Goal: Task Accomplishment & Management: Use online tool/utility

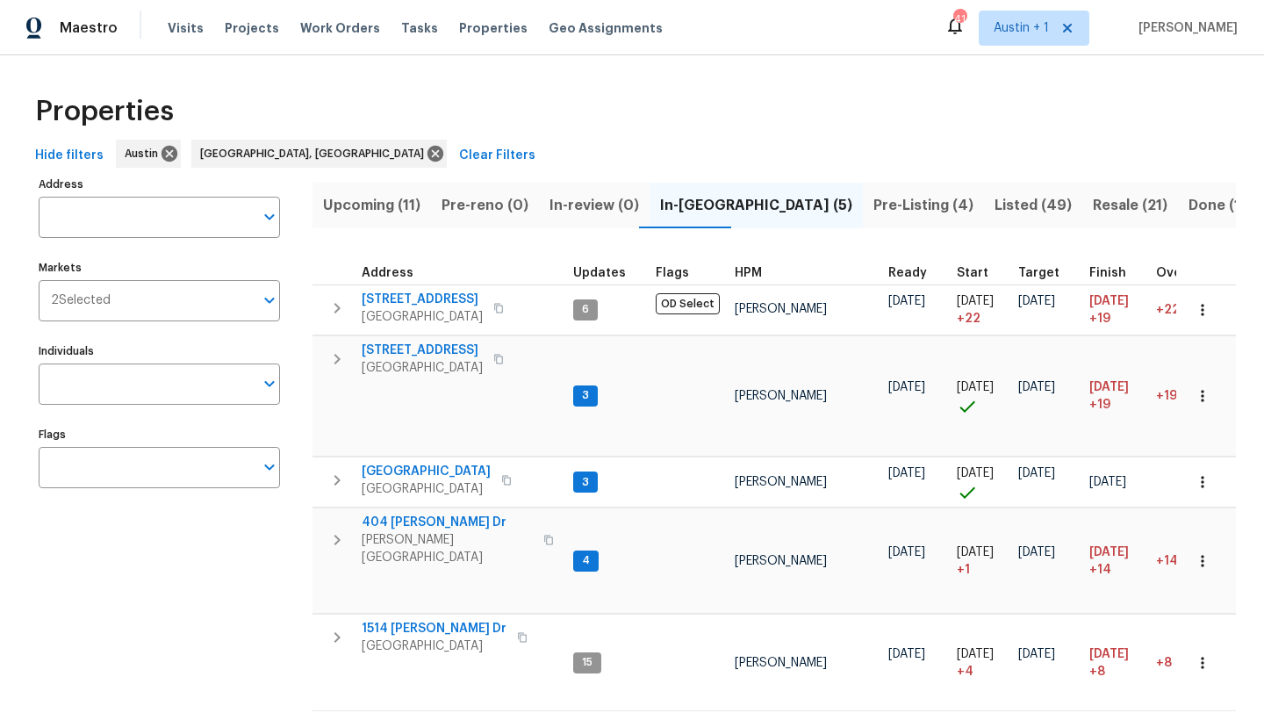
scroll to position [36, 0]
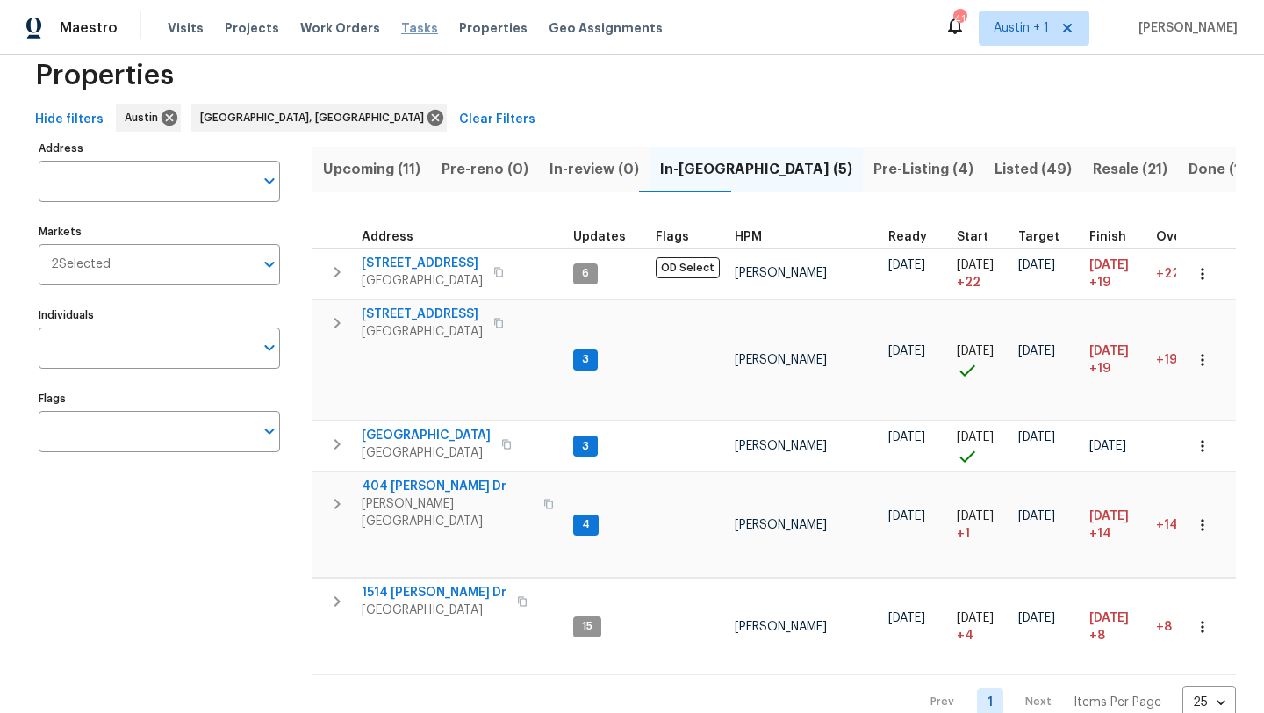
click at [403, 27] on span "Tasks" at bounding box center [419, 28] width 37 height 12
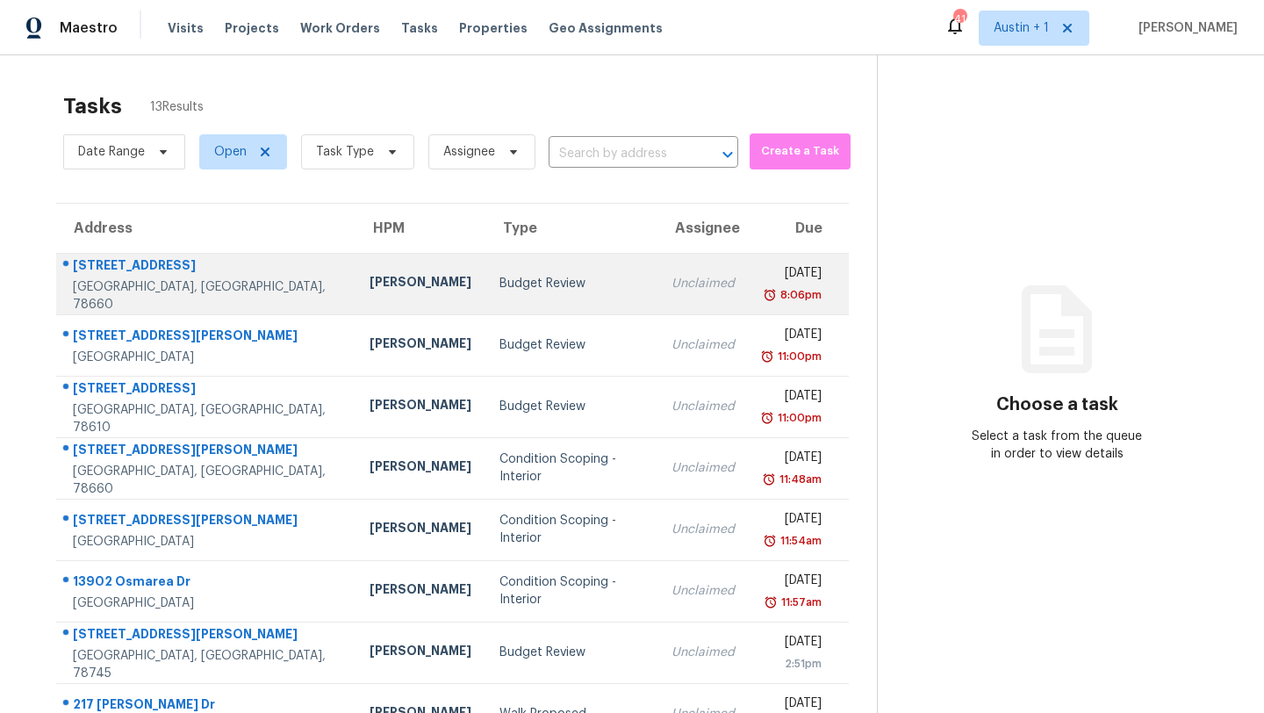
click at [485, 296] on td "Budget Review" at bounding box center [571, 283] width 172 height 61
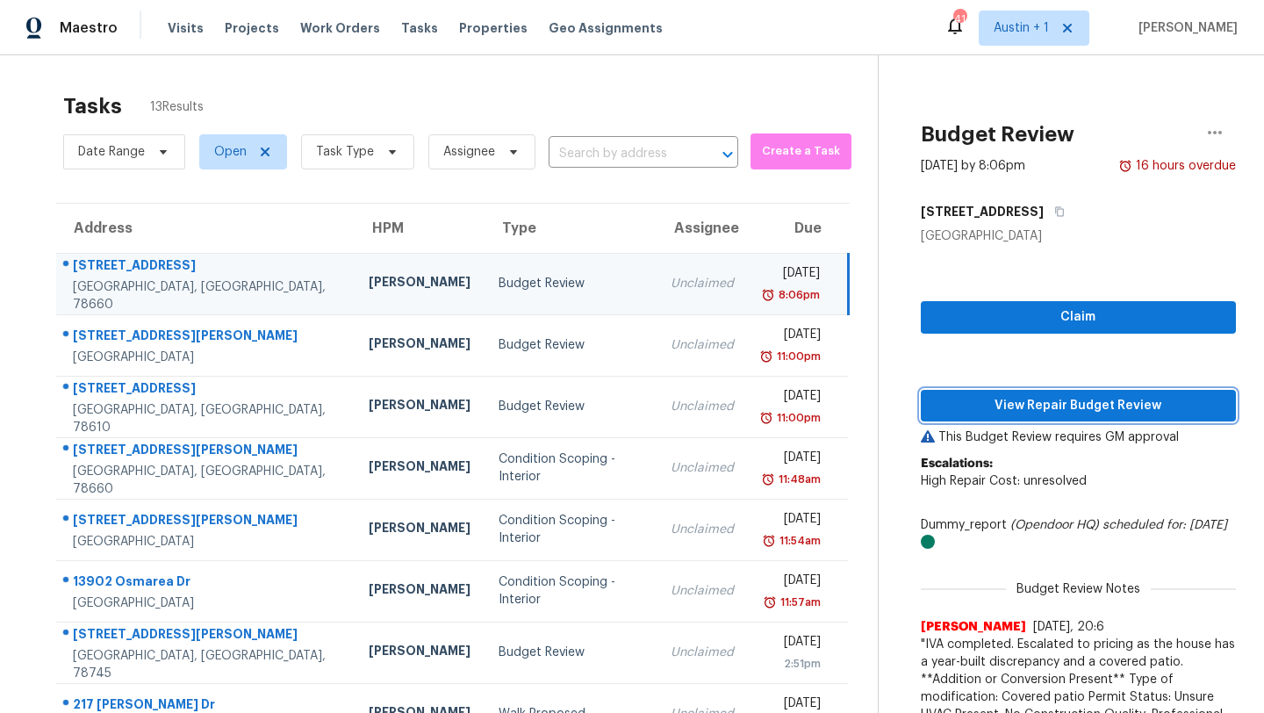
click at [977, 395] on span "View Repair Budget Review" at bounding box center [1078, 406] width 287 height 22
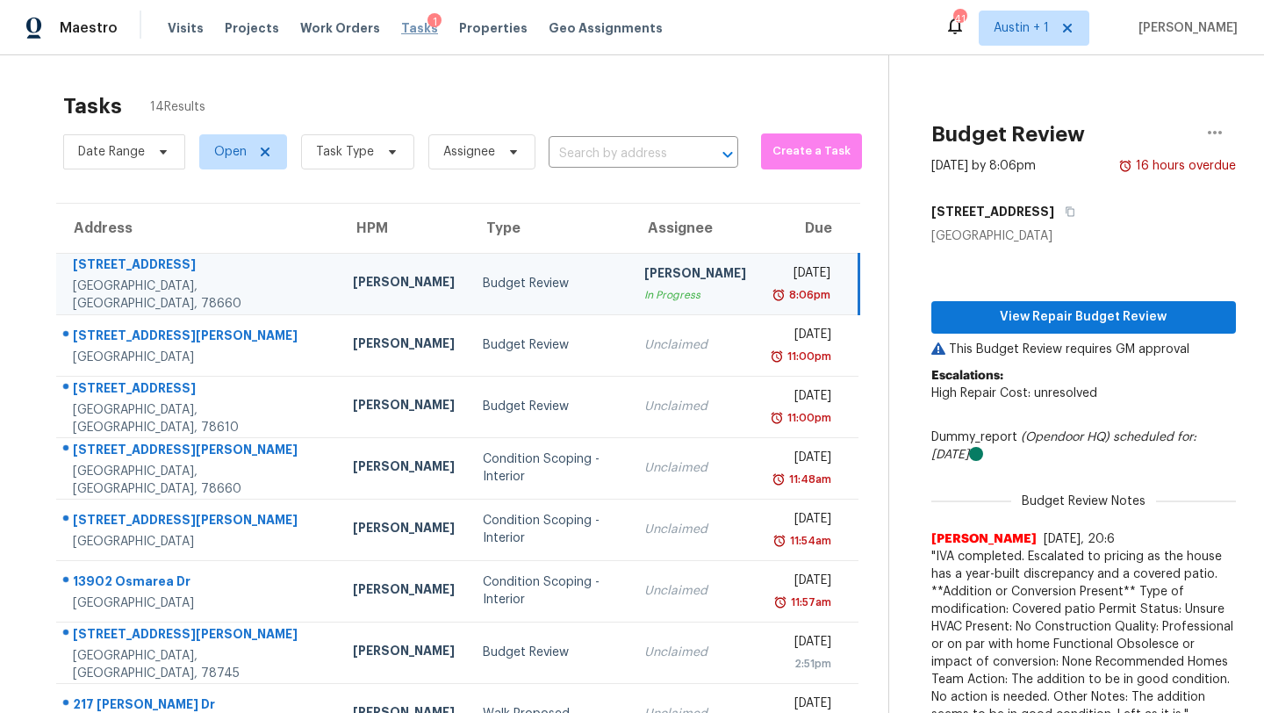
click at [401, 30] on span "Tasks" at bounding box center [419, 28] width 37 height 12
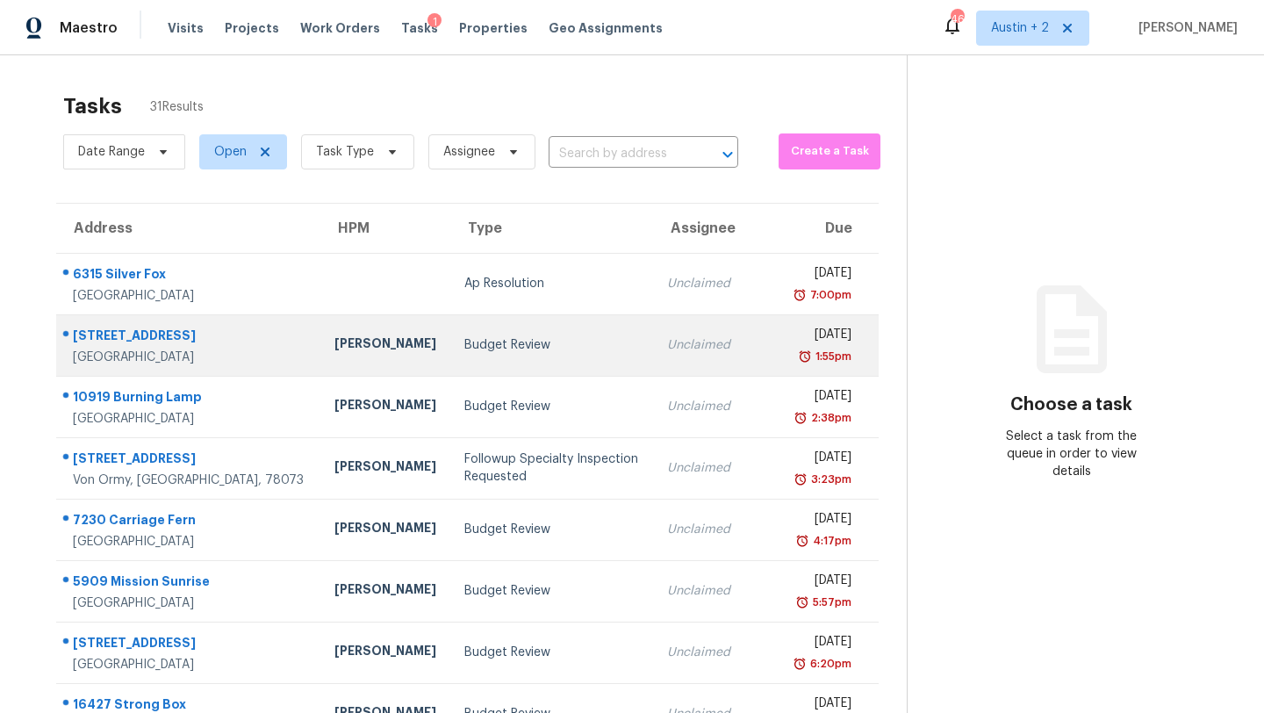
click at [464, 346] on div "Budget Review" at bounding box center [551, 345] width 175 height 18
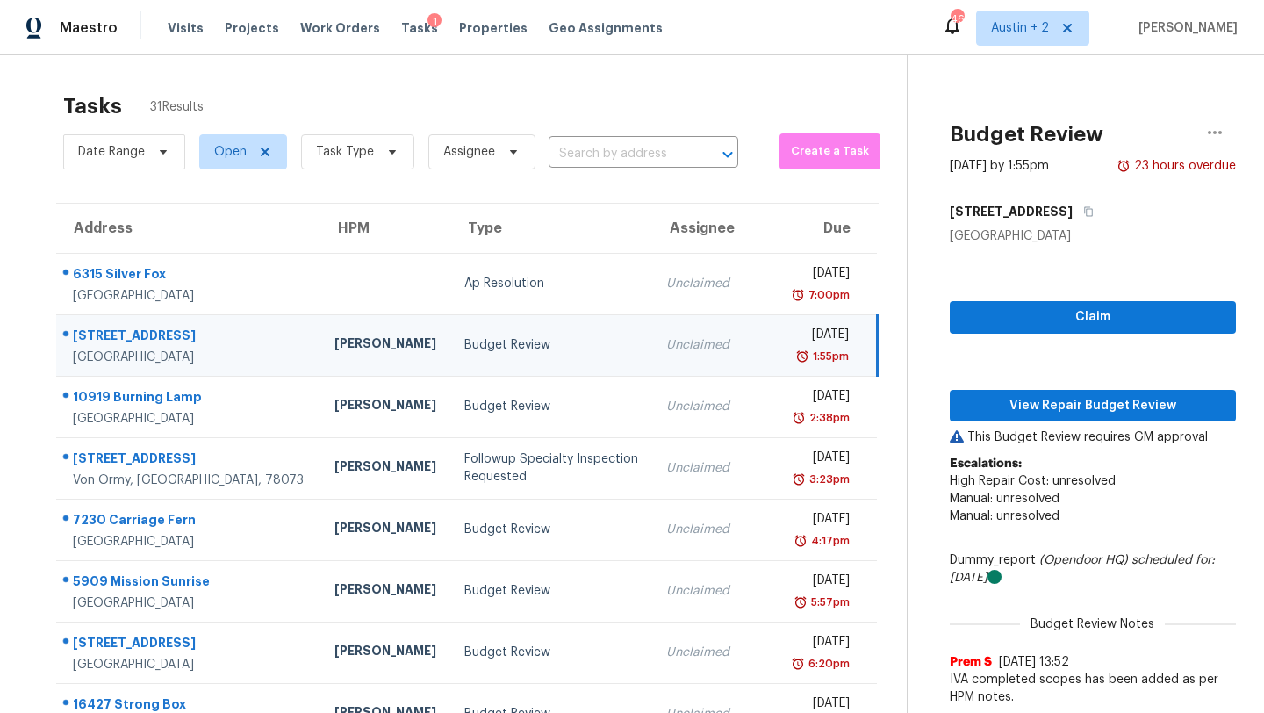
click at [464, 344] on div "Budget Review" at bounding box center [551, 345] width 175 height 18
click at [1022, 417] on button "View Repair Budget Review" at bounding box center [1092, 406] width 286 height 32
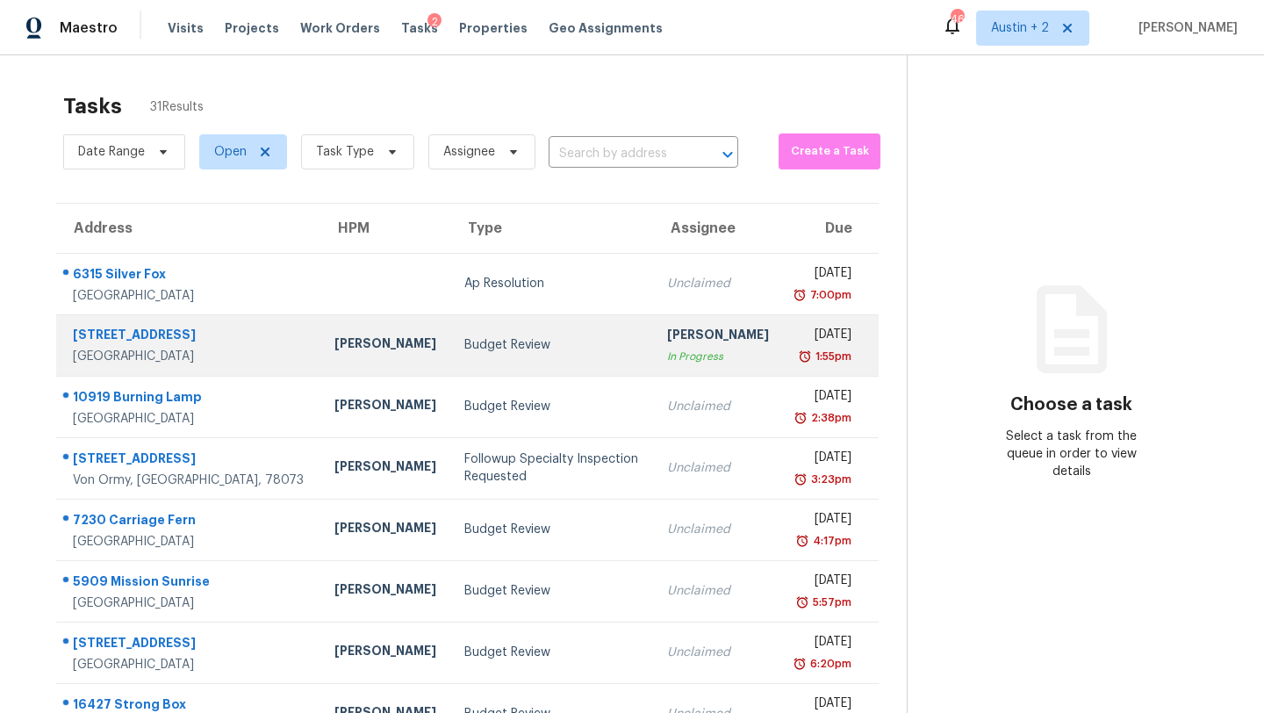
click at [455, 354] on td "Budget Review" at bounding box center [551, 344] width 203 height 61
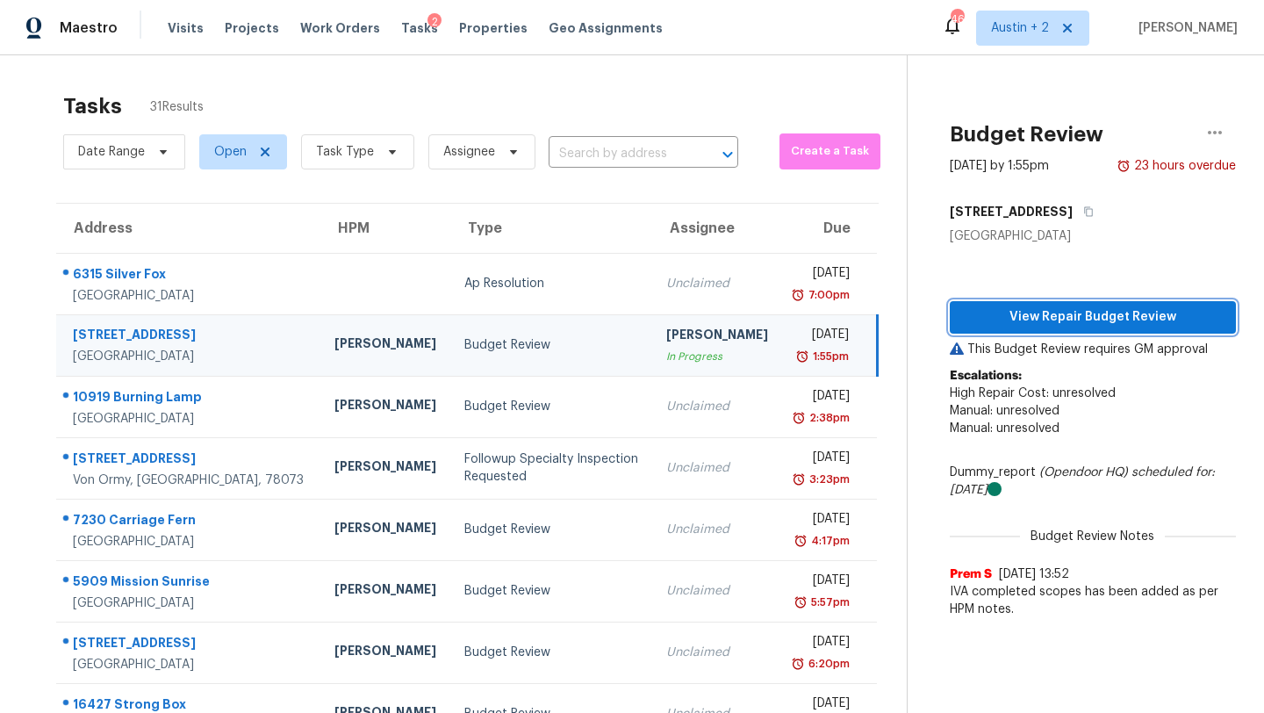
click at [1022, 318] on span "View Repair Budget Review" at bounding box center [1093, 317] width 258 height 22
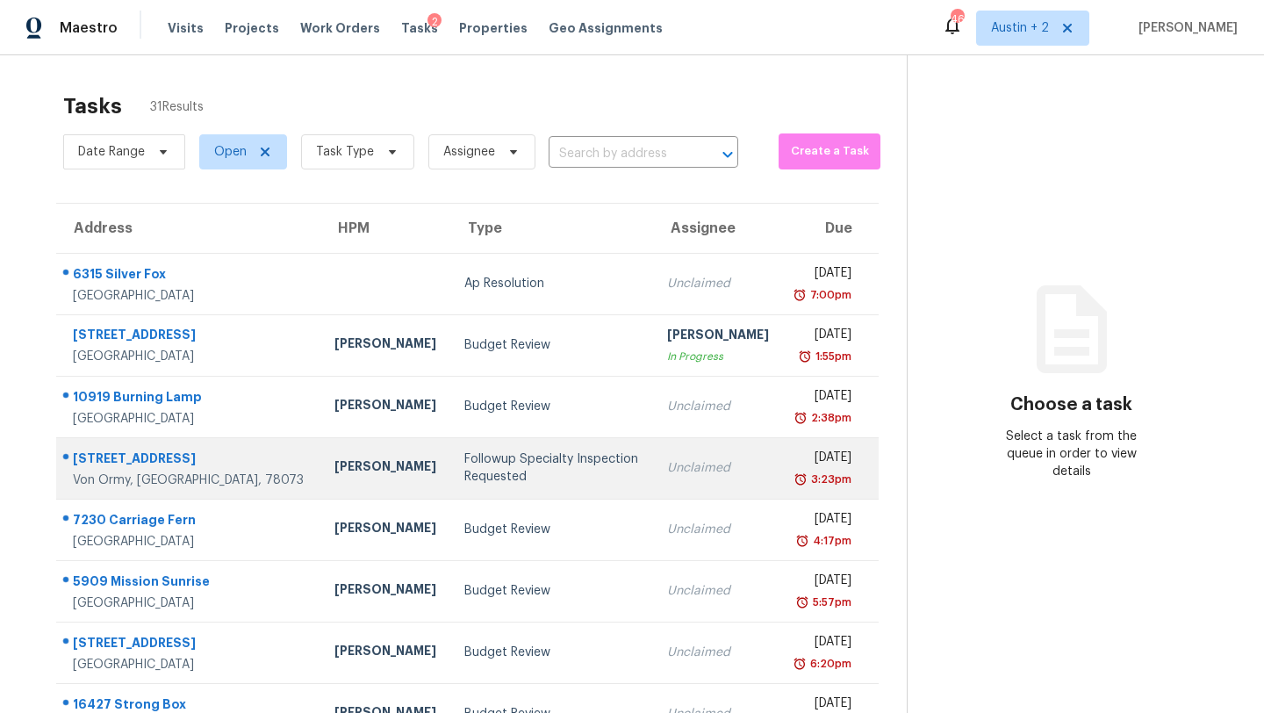
click at [549, 455] on div "Followup Specialty Inspection Requested" at bounding box center [551, 467] width 175 height 35
